Goal: Navigation & Orientation: Find specific page/section

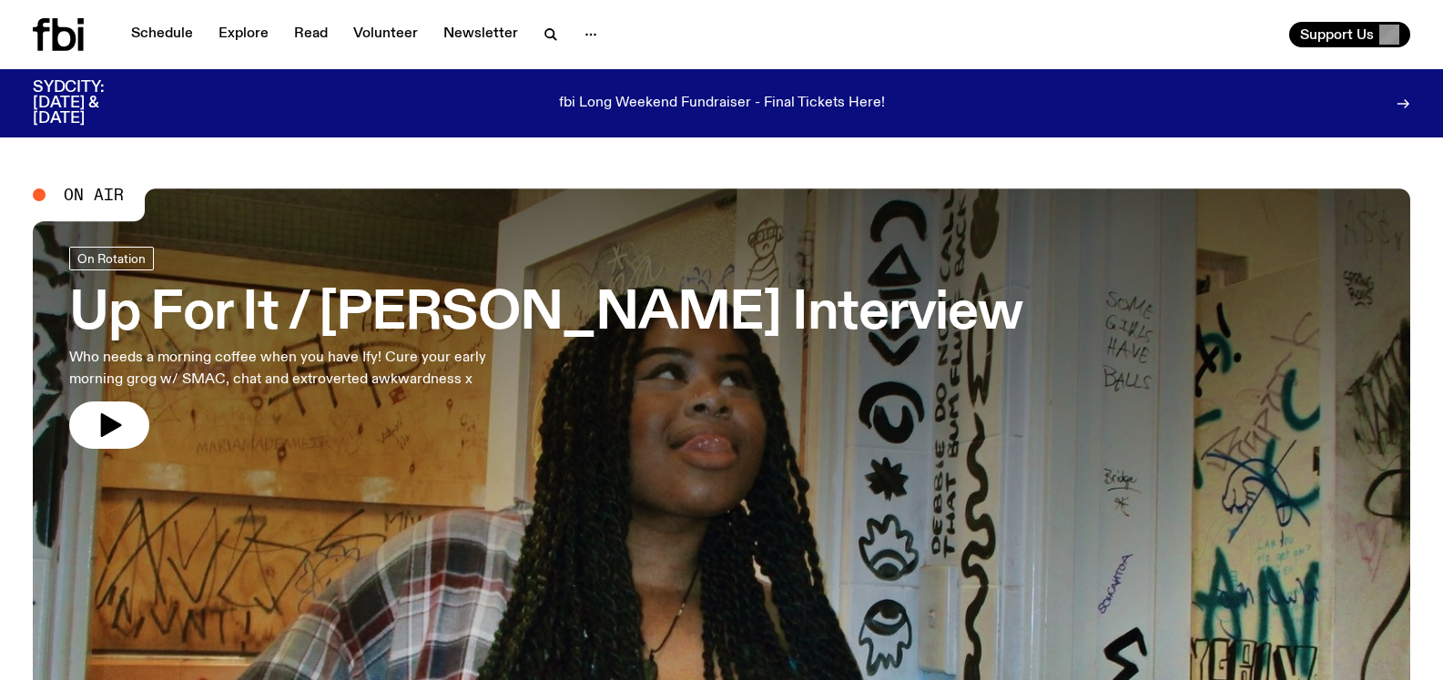
click at [59, 195] on div "On Air" at bounding box center [78, 195] width 91 height 16
click at [85, 193] on span "On Air" at bounding box center [94, 195] width 60 height 16
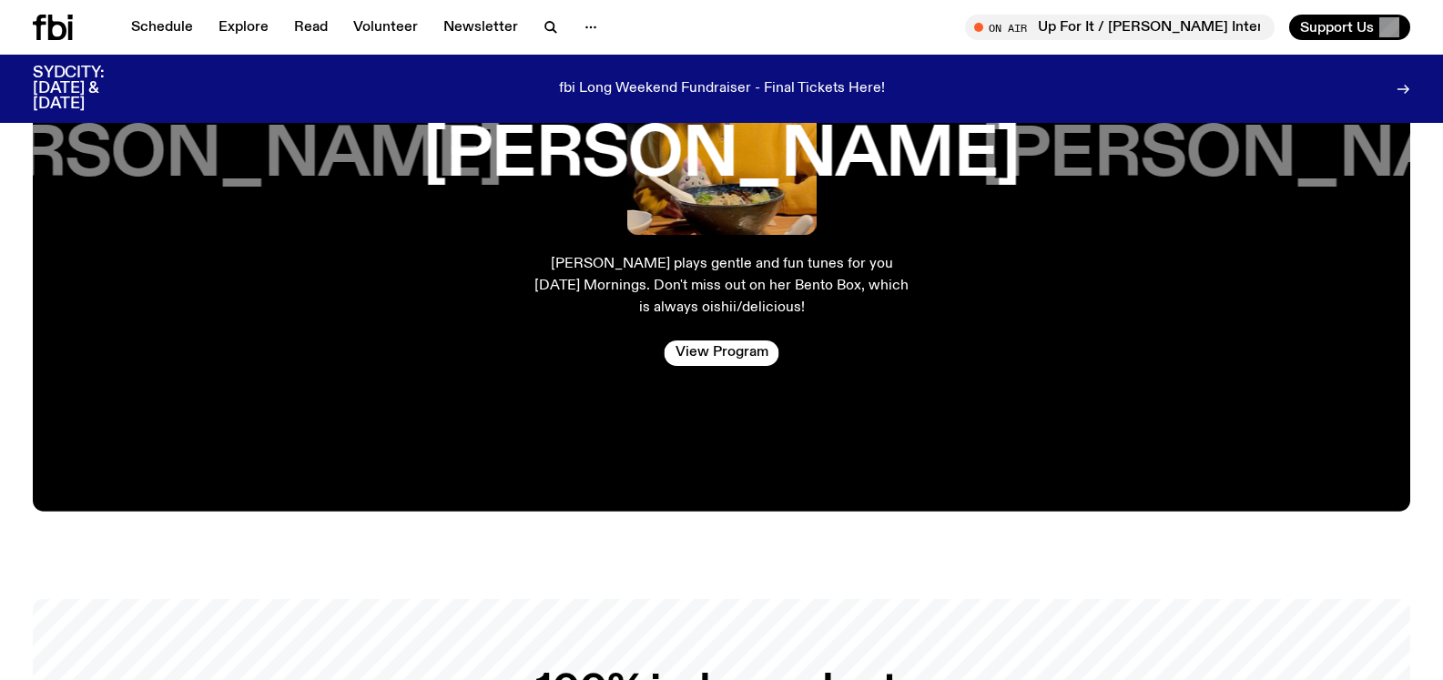
scroll to position [3815, 0]
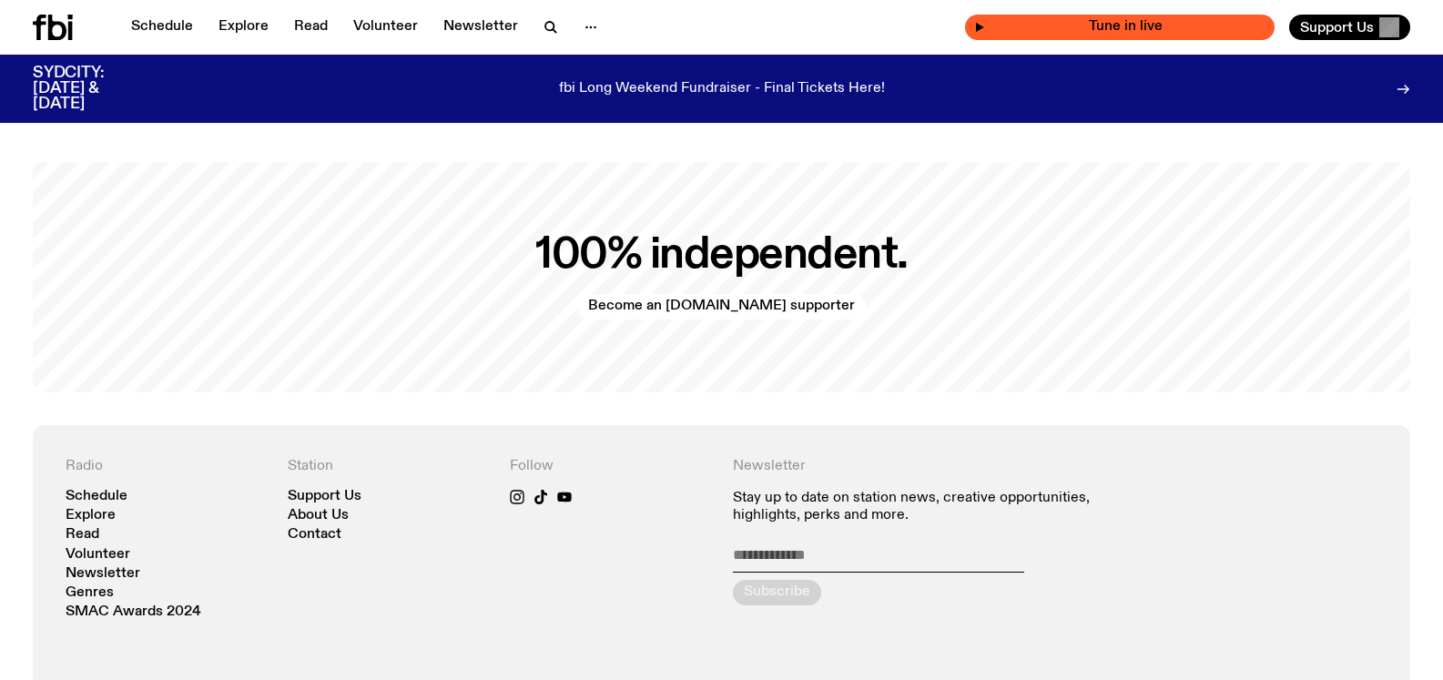
click at [1065, 19] on div "Tune in live" at bounding box center [1120, 27] width 310 height 25
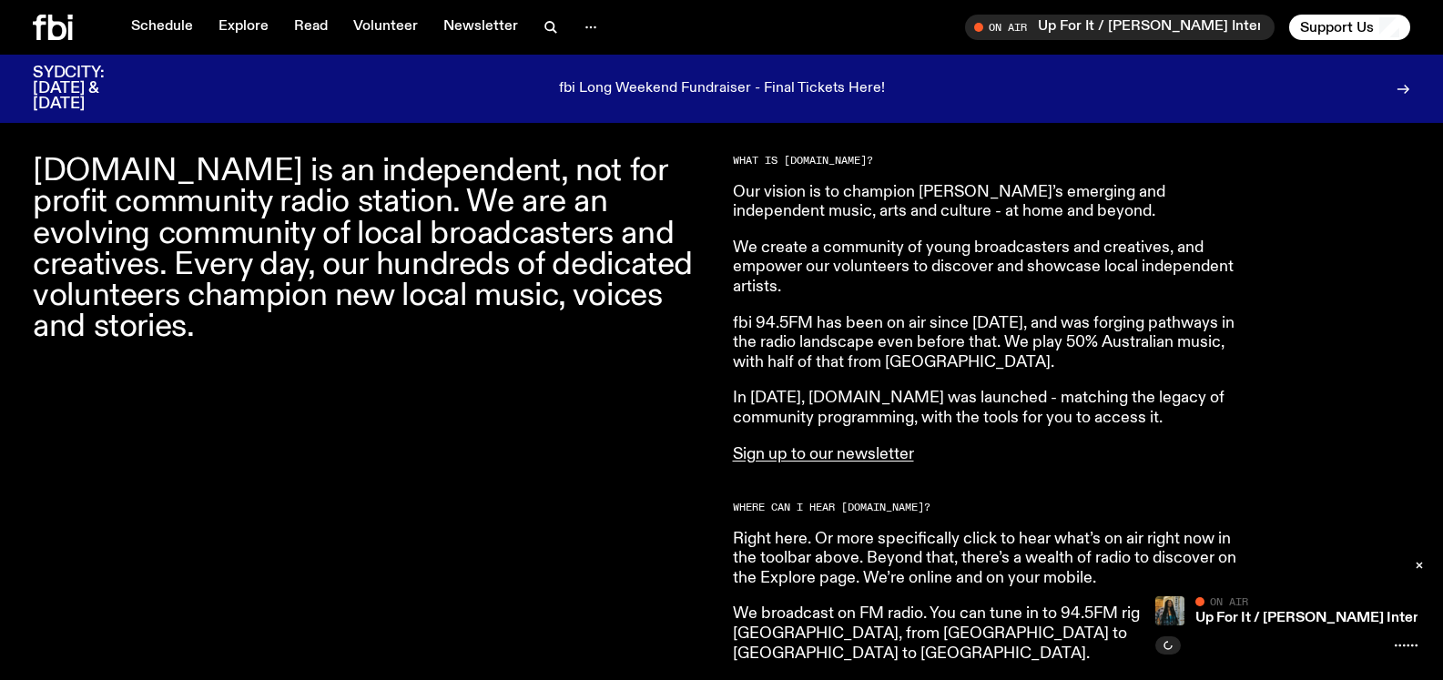
scroll to position [651, 0]
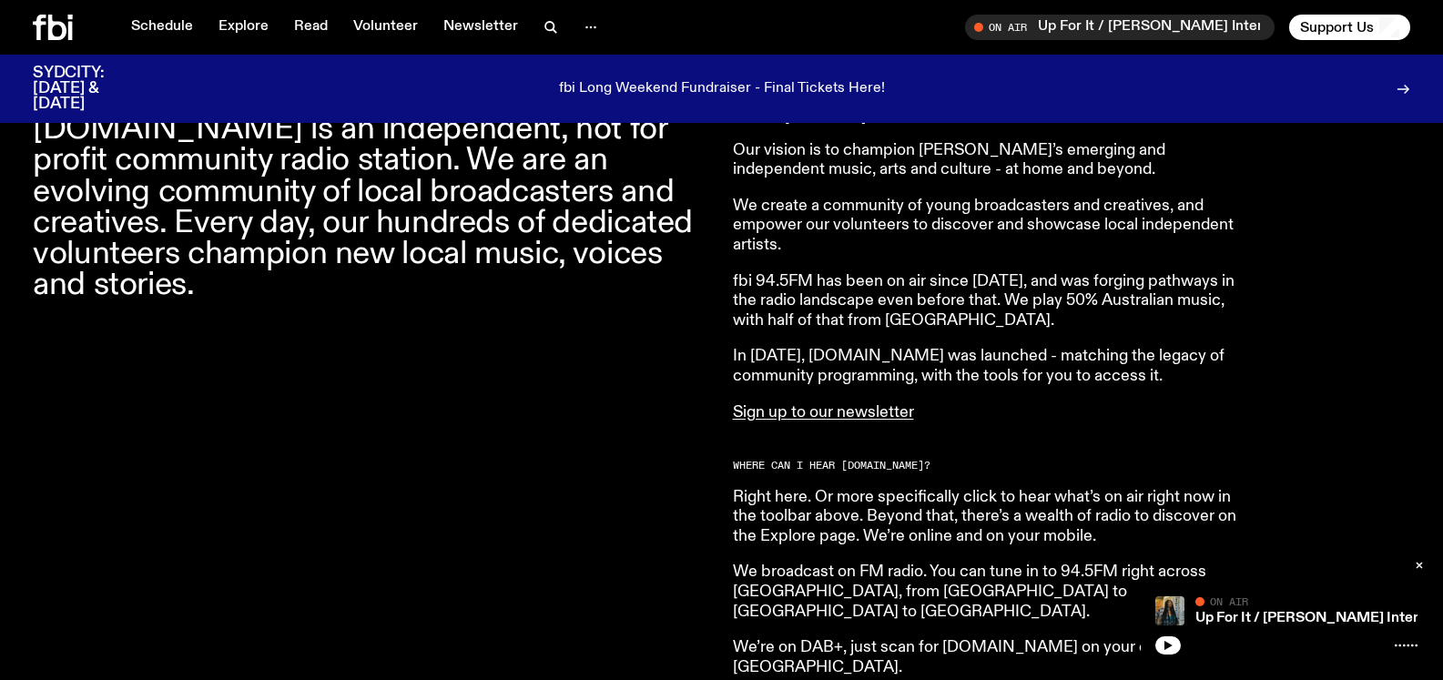
click at [931, 308] on p "fbi 94.5FM has been on air since [DATE], and was forging pathways in the radio …" at bounding box center [995, 301] width 524 height 59
